Goal: Navigation & Orientation: Find specific page/section

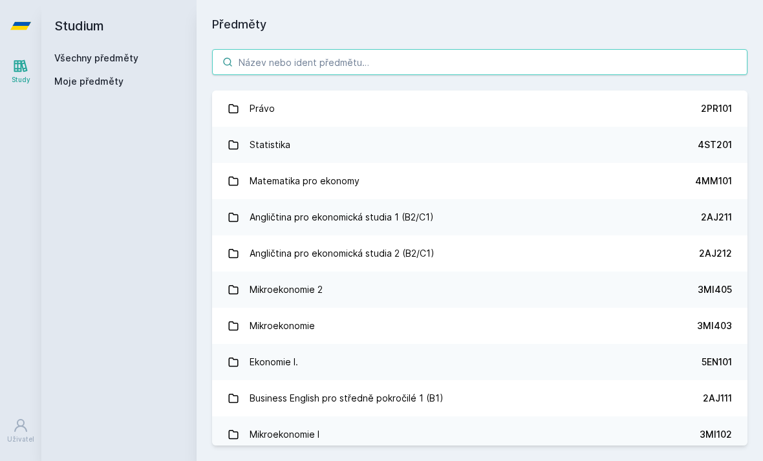
click at [614, 58] on input "search" at bounding box center [480, 62] width 536 height 26
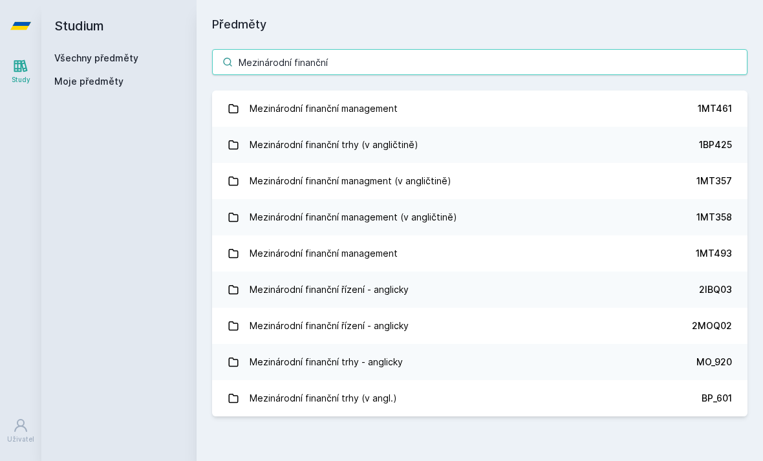
type input "Mezinárodní finanční"
click at [565, 102] on link "Mezinárodní finanční management 1MT461" at bounding box center [480, 109] width 536 height 36
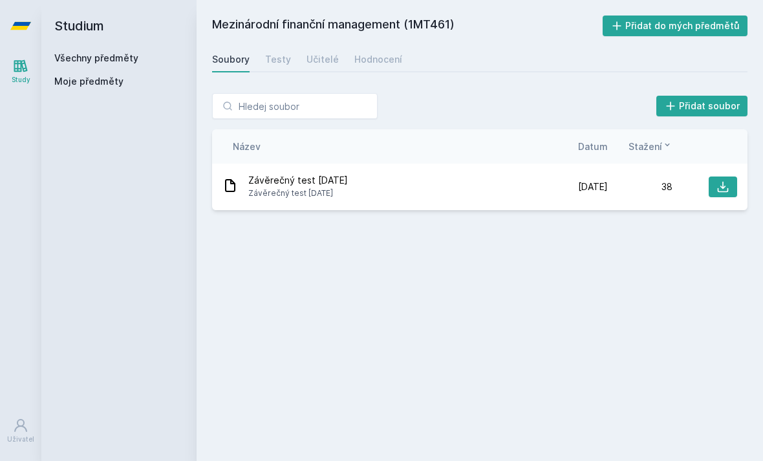
click at [285, 62] on div "Testy" at bounding box center [278, 59] width 26 height 13
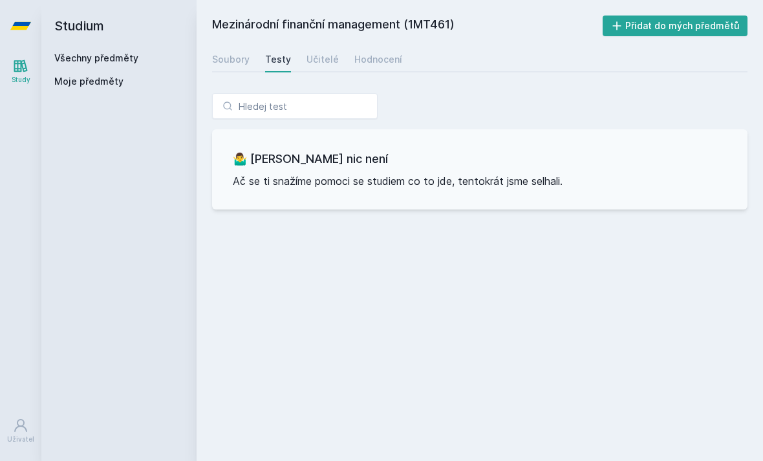
click at [216, 71] on link "Soubory" at bounding box center [231, 60] width 38 height 26
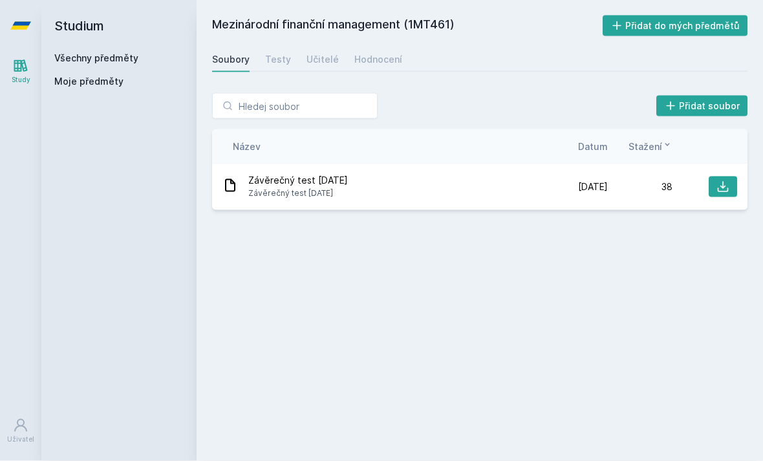
scroll to position [34, 0]
click at [312, 53] on div "Učitelé" at bounding box center [323, 59] width 32 height 13
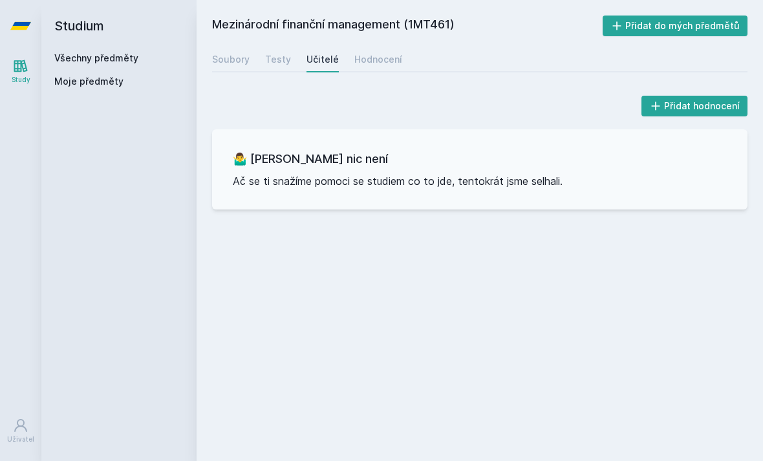
click at [372, 53] on div "Hodnocení" at bounding box center [379, 59] width 48 height 13
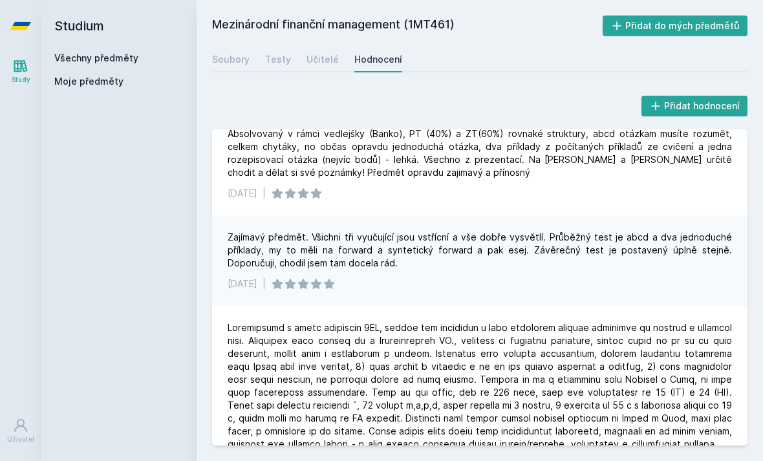
click at [237, 66] on link "Soubory" at bounding box center [231, 60] width 38 height 26
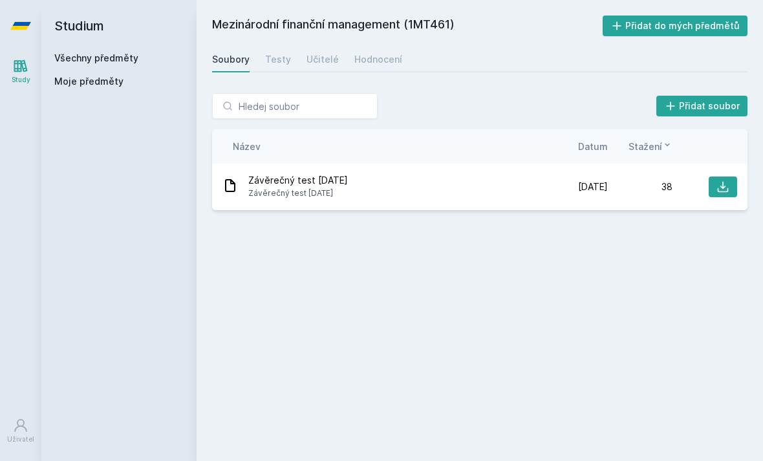
click at [294, 188] on span "Závěrečný test [DATE]" at bounding box center [298, 193] width 100 height 13
click at [726, 183] on icon at bounding box center [723, 186] width 13 height 13
click at [285, 67] on link "Testy" at bounding box center [278, 60] width 26 height 26
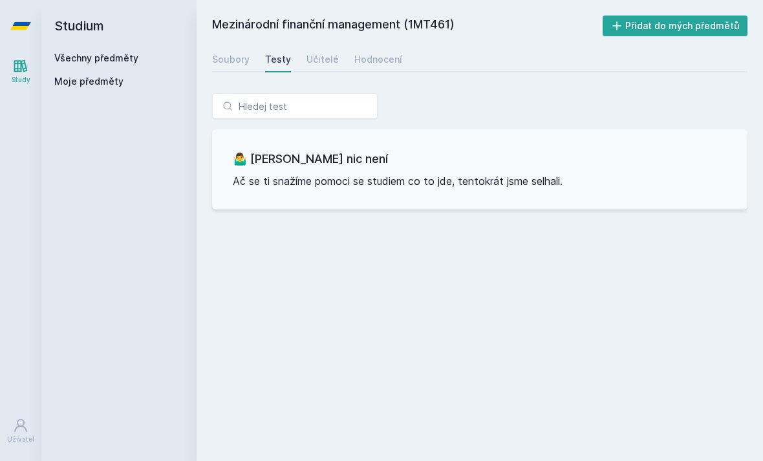
click at [319, 58] on div "Učitelé" at bounding box center [323, 59] width 32 height 13
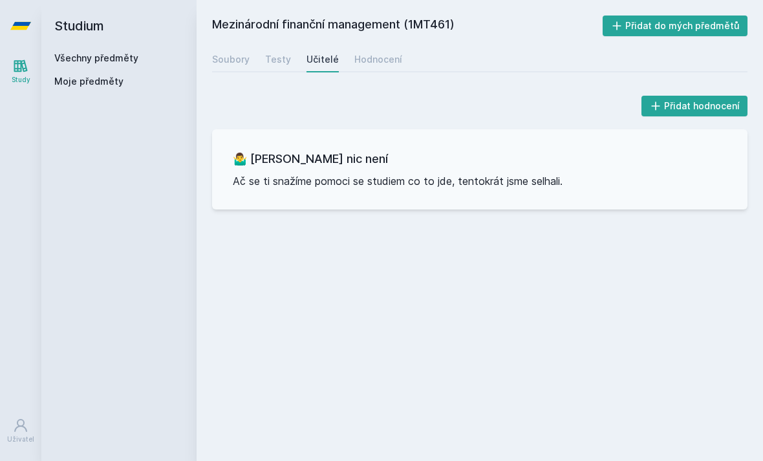
click at [224, 66] on link "Soubory" at bounding box center [231, 60] width 38 height 26
